Goal: Information Seeking & Learning: Learn about a topic

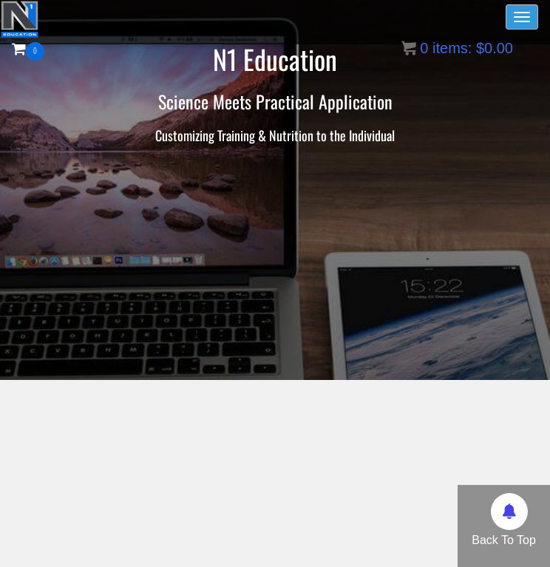
click at [515, 16] on button "Toggle navigation" at bounding box center [522, 16] width 33 height 25
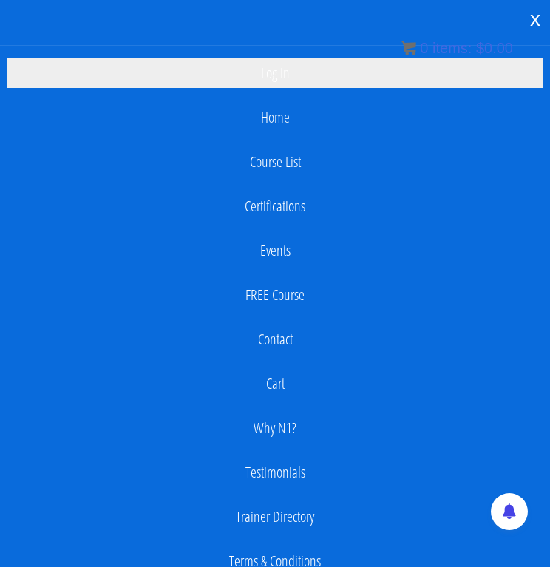
click at [317, 62] on link "Log In" at bounding box center [274, 73] width 535 height 30
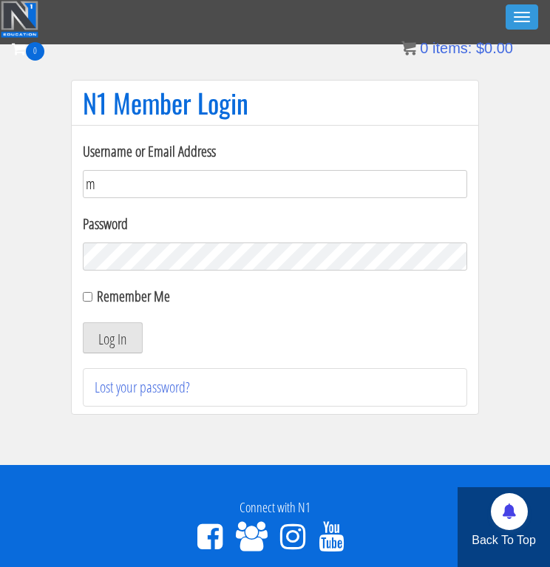
type input "[EMAIL_ADDRESS][DOMAIN_NAME]"
click at [112, 338] on button "Log In" at bounding box center [113, 337] width 60 height 31
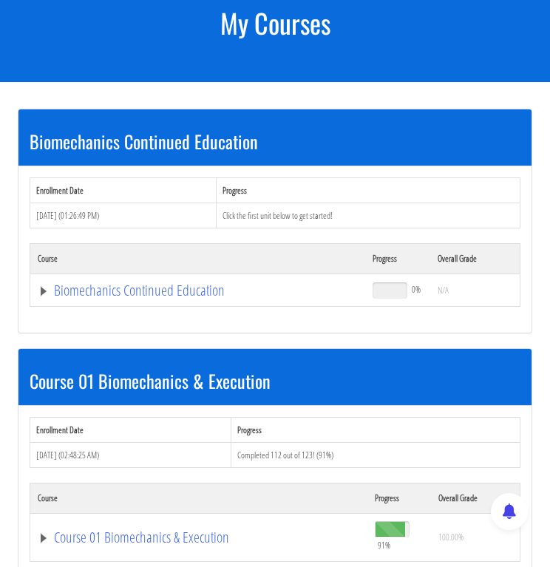
scroll to position [132, 0]
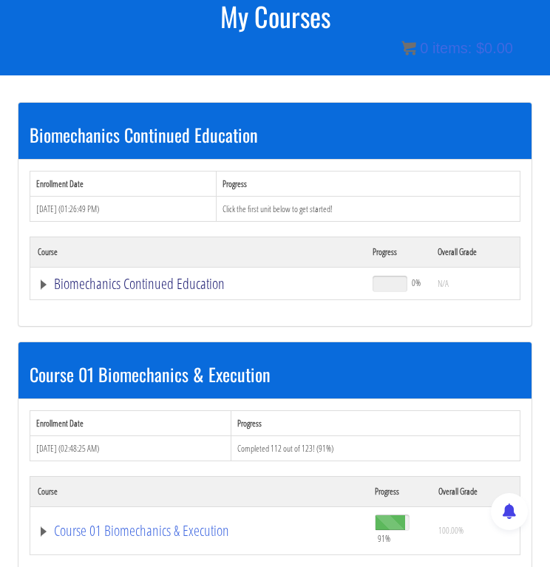
click at [172, 287] on link "Biomechanics Continued Education" at bounding box center [198, 284] width 320 height 15
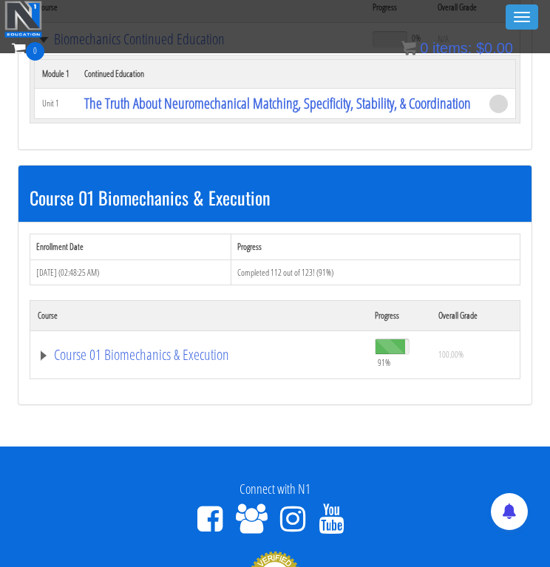
scroll to position [334, 0]
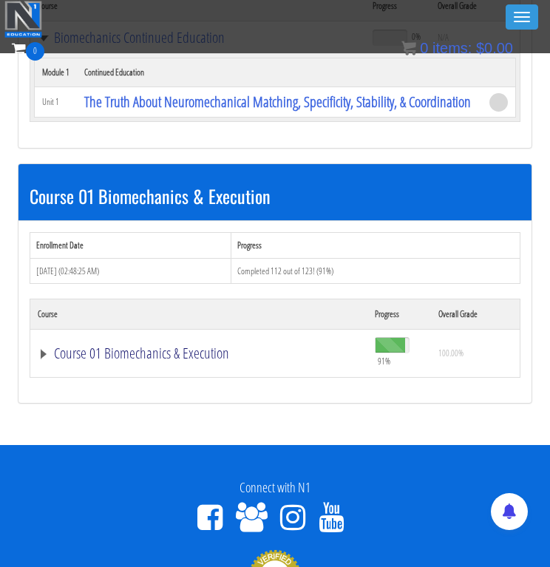
click at [125, 45] on link "Course 01 Biomechanics & Execution" at bounding box center [198, 37] width 320 height 15
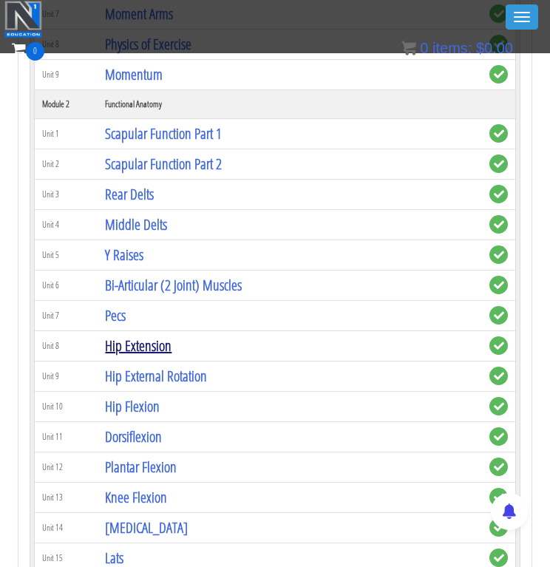
scroll to position [928, 0]
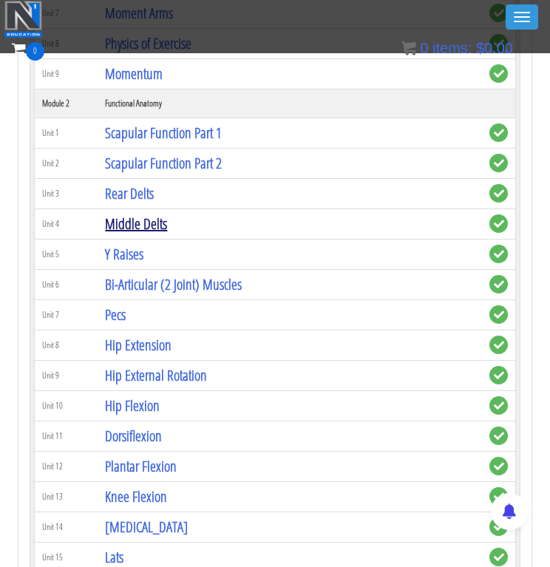
click at [126, 234] on link "Middle Delts" at bounding box center [136, 224] width 62 height 20
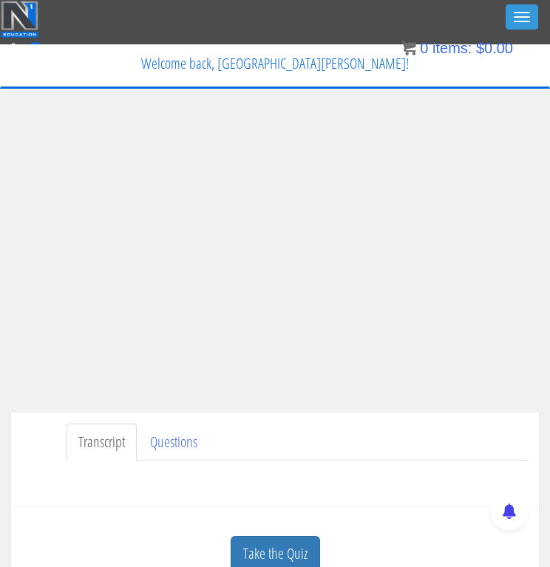
click at [464, 437] on ul "Transcript Questions" at bounding box center [297, 443] width 461 height 38
click at [507, 418] on div "Transcript Questions Have a question on this unit? Please submit it here: Name …" at bounding box center [275, 460] width 528 height 95
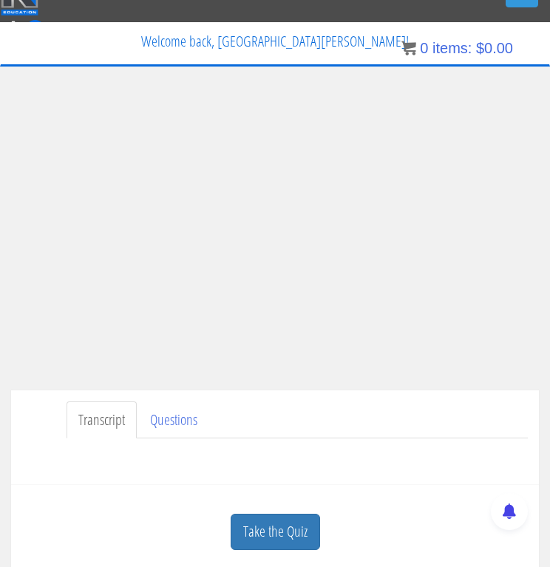
scroll to position [14, 0]
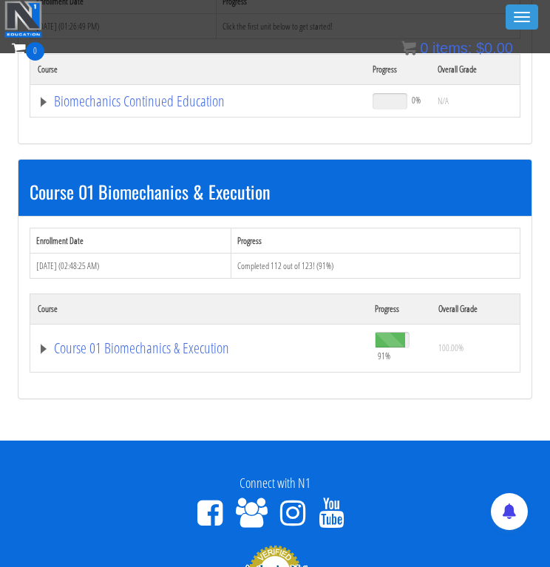
scroll to position [271, 0]
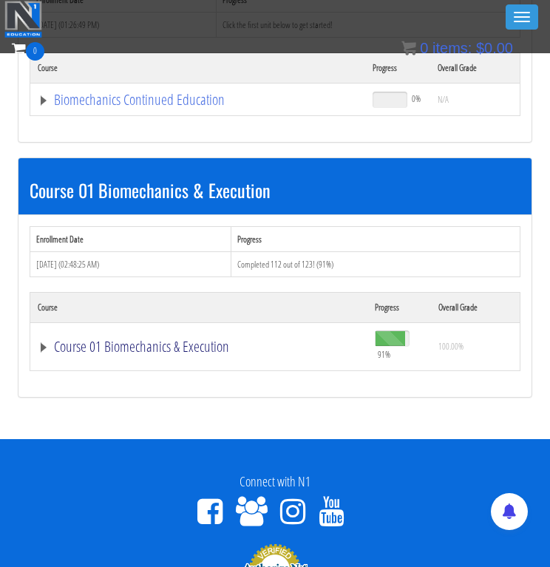
click at [180, 107] on link "Course 01 Biomechanics & Execution" at bounding box center [198, 99] width 320 height 15
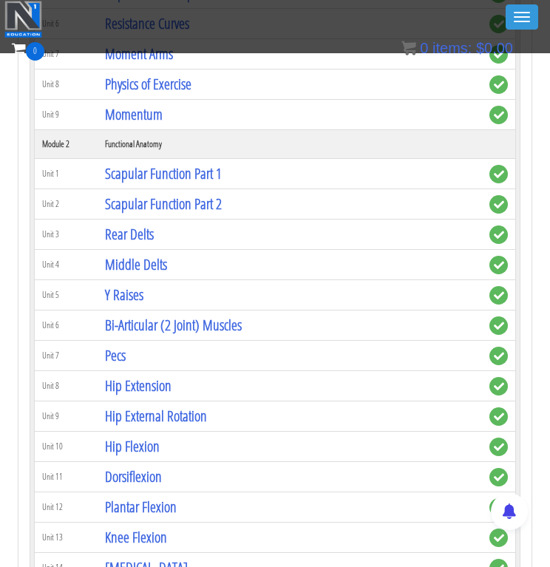
scroll to position [848, 0]
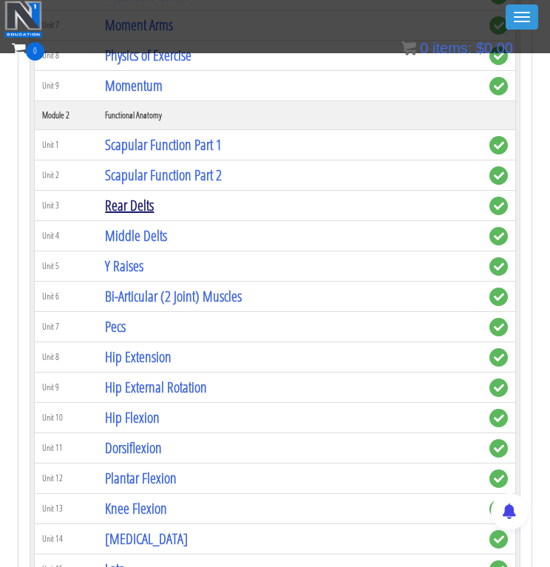
click at [131, 206] on link "Rear Delts" at bounding box center [129, 205] width 49 height 20
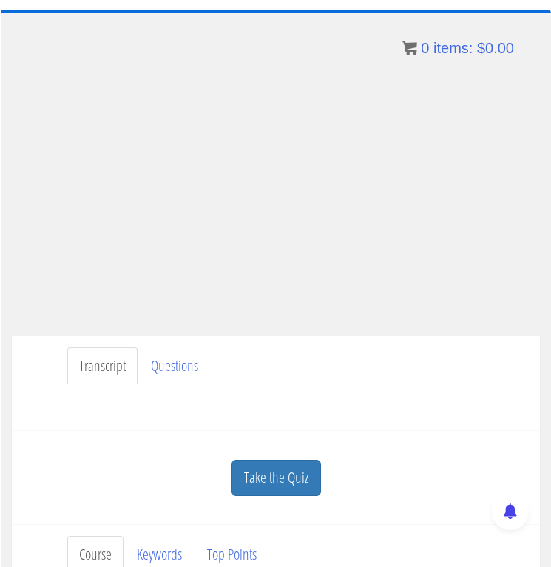
scroll to position [84, 0]
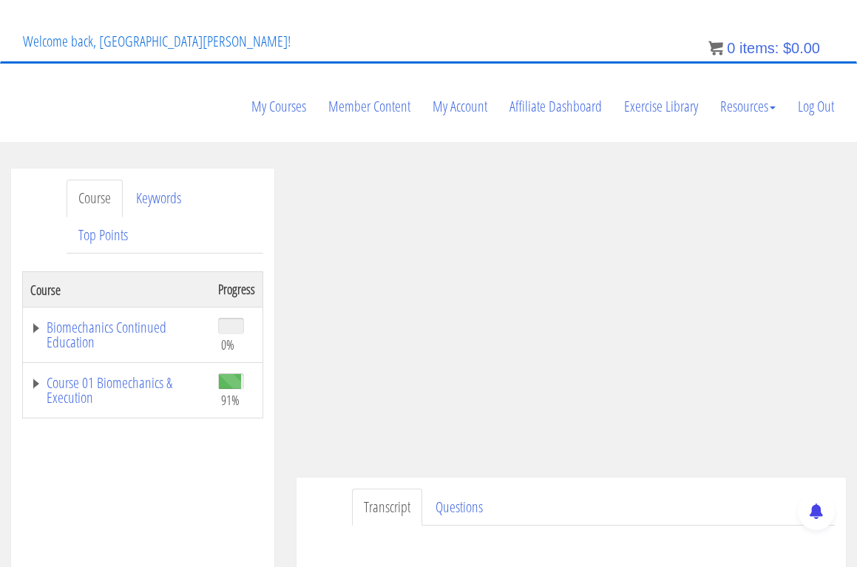
click at [549, 478] on div "Transcript Questions Have a question on this unit? Please submit it here: Name …" at bounding box center [571, 525] width 549 height 95
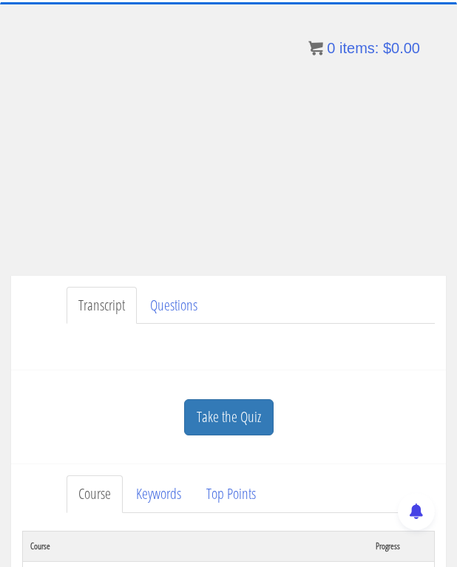
click at [385, 300] on ul "Transcript Questions" at bounding box center [251, 306] width 368 height 38
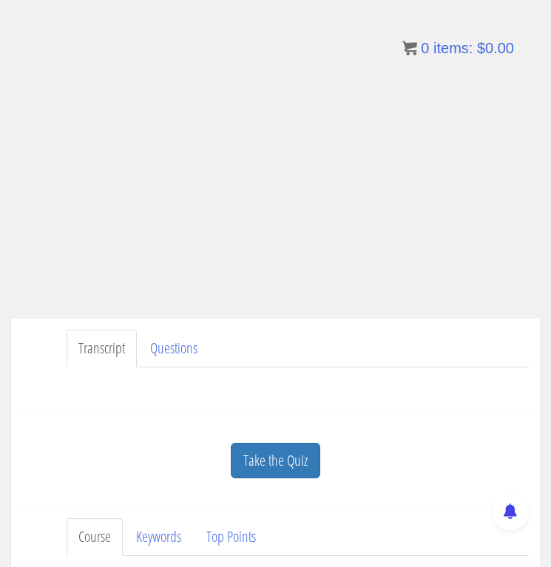
scroll to position [95, 0]
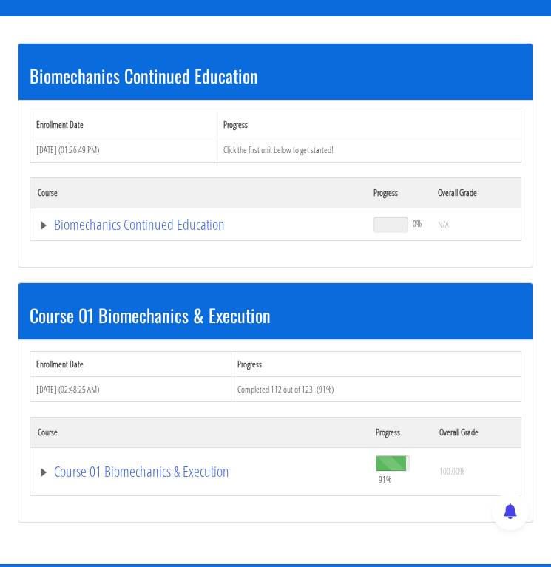
scroll to position [200, 0]
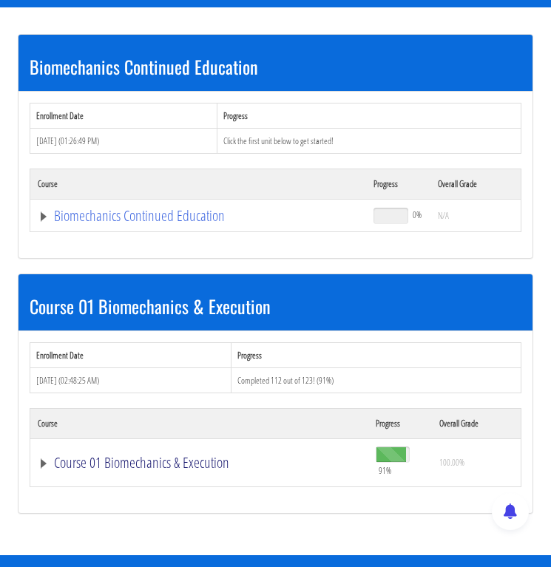
click at [151, 223] on link "Course 01 Biomechanics & Execution" at bounding box center [198, 216] width 321 height 15
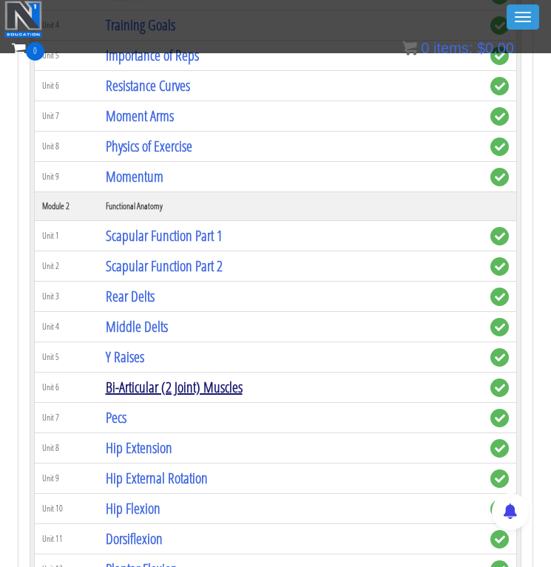
scroll to position [792, 0]
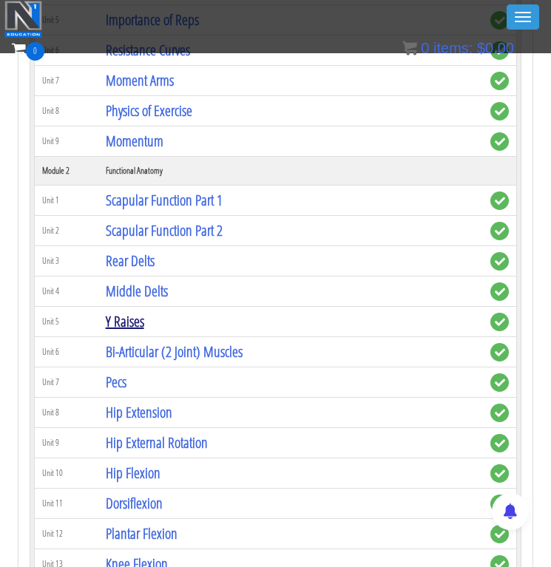
click at [116, 318] on link "Y Raises" at bounding box center [125, 321] width 38 height 20
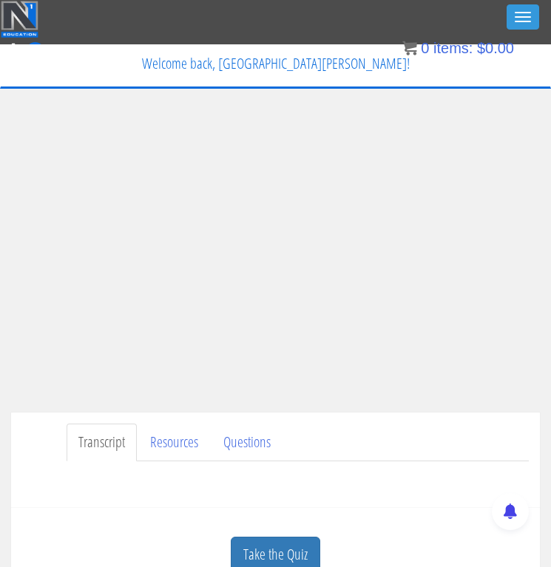
click at [414, 424] on ul "Transcript Resources Questions" at bounding box center [298, 443] width 462 height 38
click at [162, 1] on div "Toggle navigation" at bounding box center [275, 19] width 549 height 37
drag, startPoint x: 162, startPoint y: 1, endPoint x: 166, endPoint y: -10, distance: 11.9
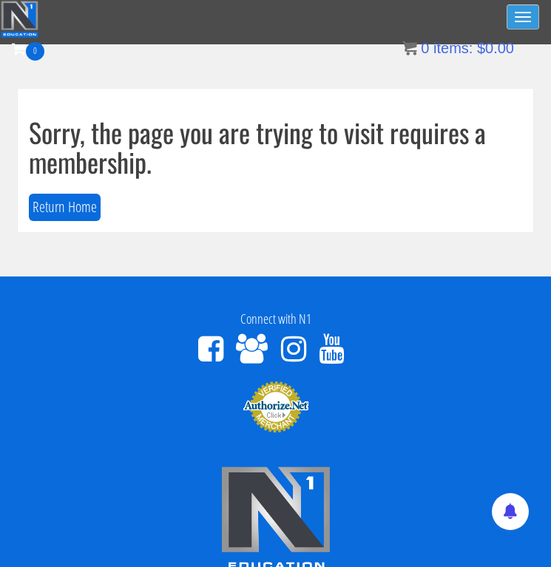
click at [535, 18] on button "Toggle navigation" at bounding box center [523, 16] width 33 height 25
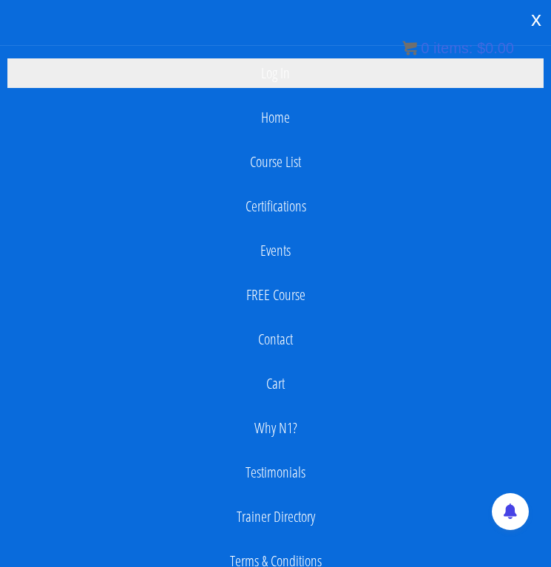
click at [321, 67] on link "Log In" at bounding box center [275, 73] width 536 height 30
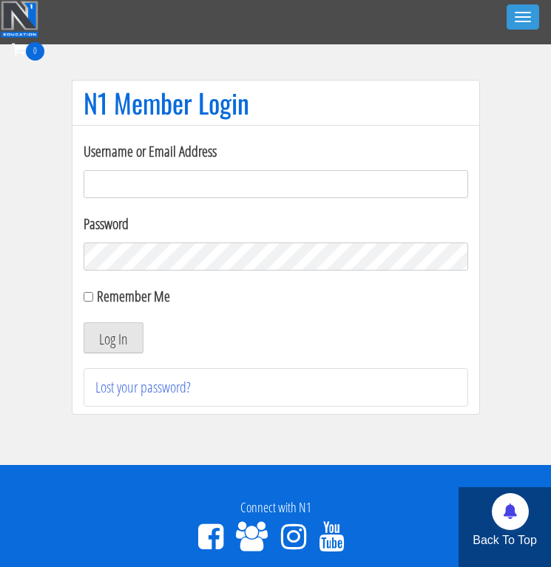
click at [492, 62] on div "0 Certs Course List Events FREE Course Course Preview – Biomechanics Course Pre…" at bounding box center [275, 59] width 527 height 43
